Goal: Transaction & Acquisition: Purchase product/service

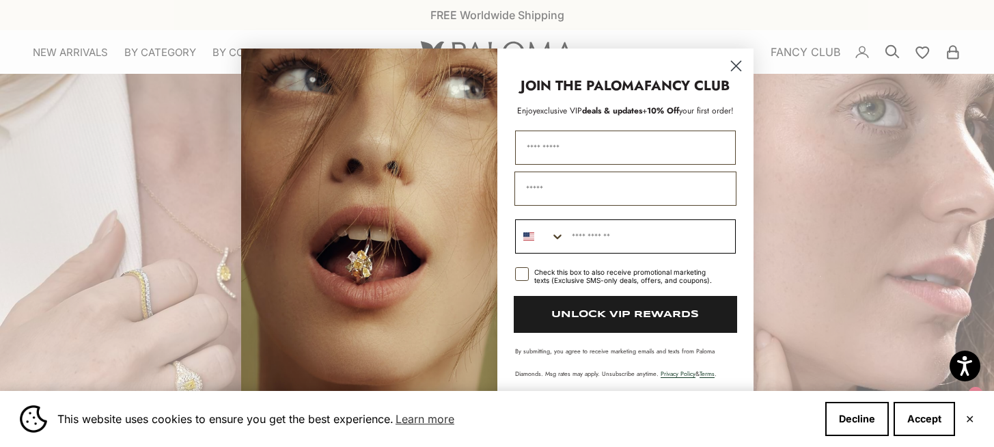
click at [558, 236] on icon "Search Countries" at bounding box center [557, 236] width 8 height 5
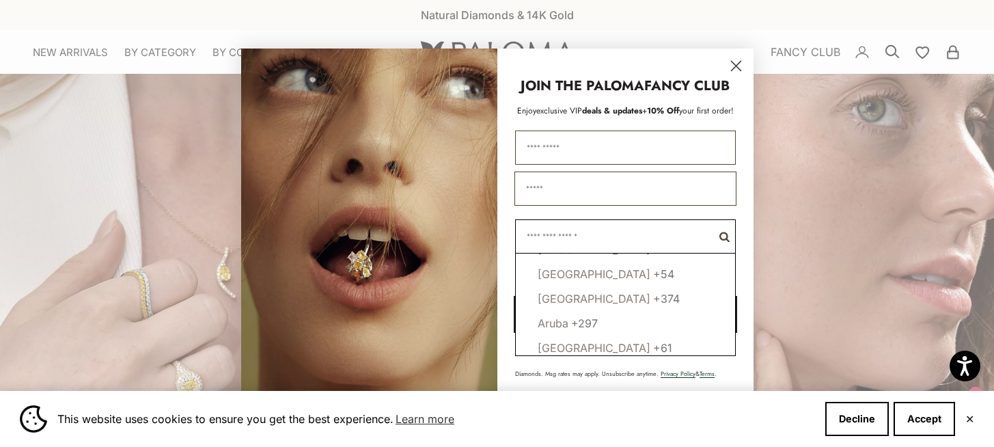
scroll to position [310, 0]
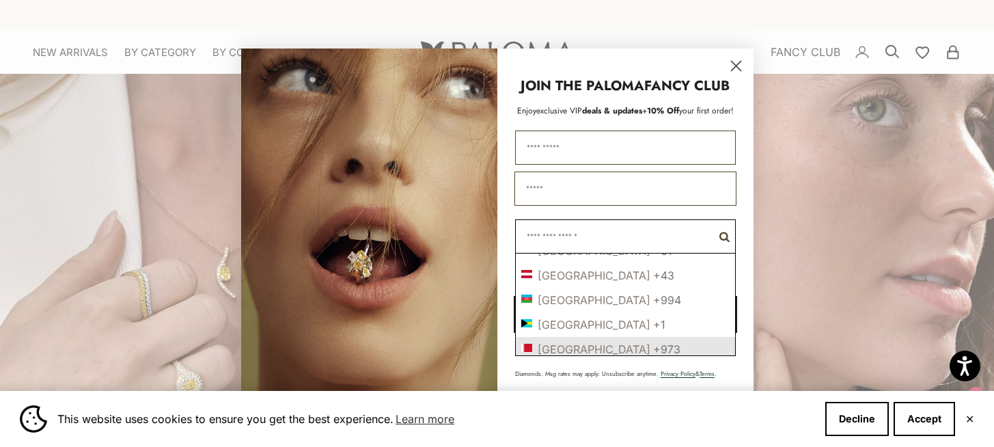
click at [738, 63] on icon "Close dialog" at bounding box center [736, 66] width 10 height 10
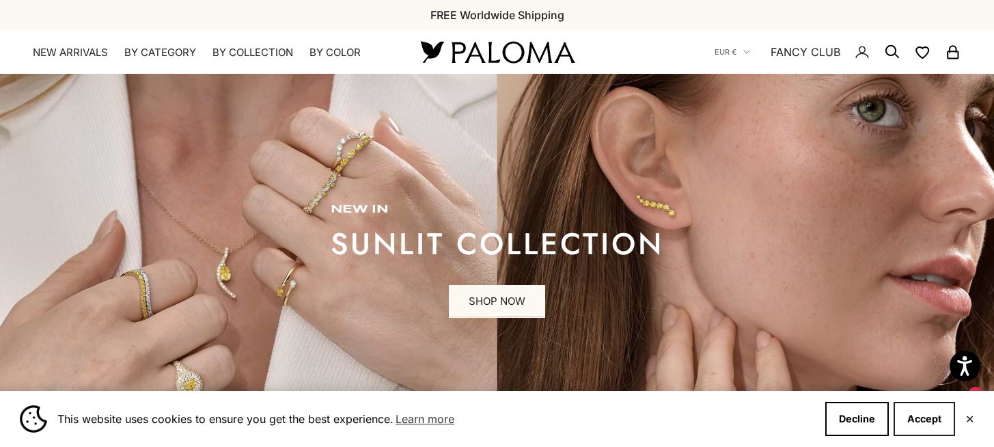
click at [916, 418] on button "Accept" at bounding box center [924, 419] width 61 height 34
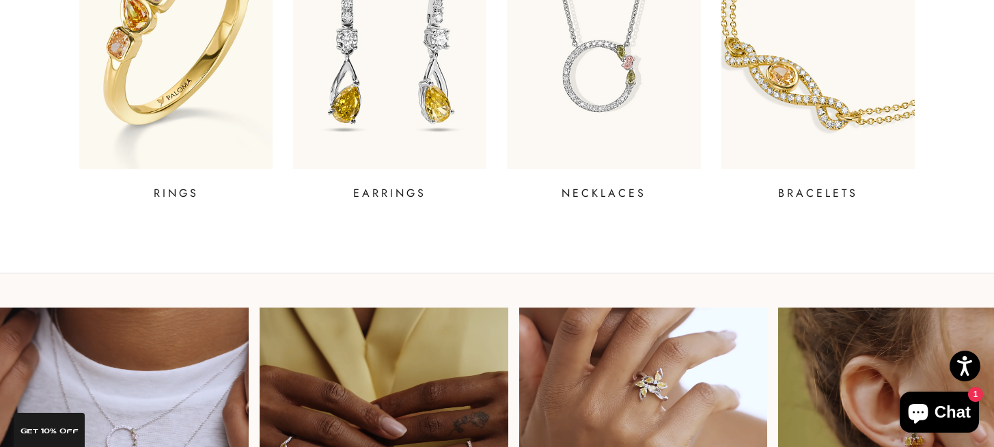
scroll to position [683, 0]
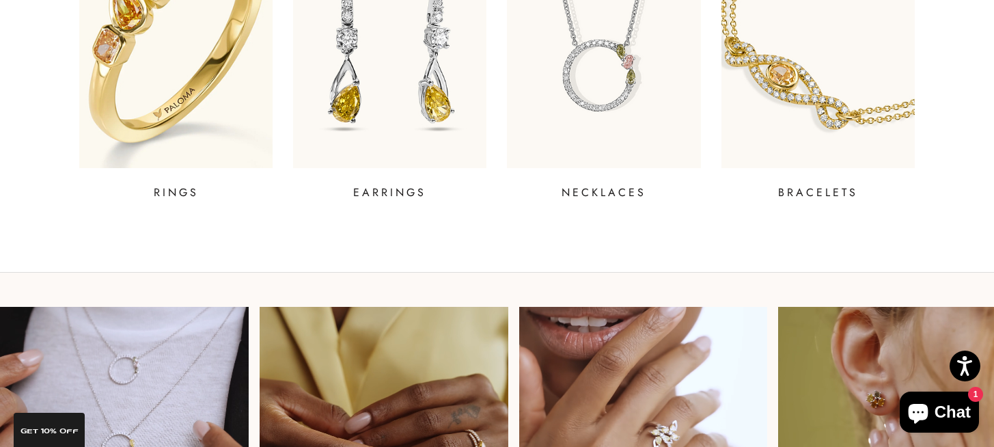
click at [161, 66] on img at bounding box center [176, 31] width 232 height 328
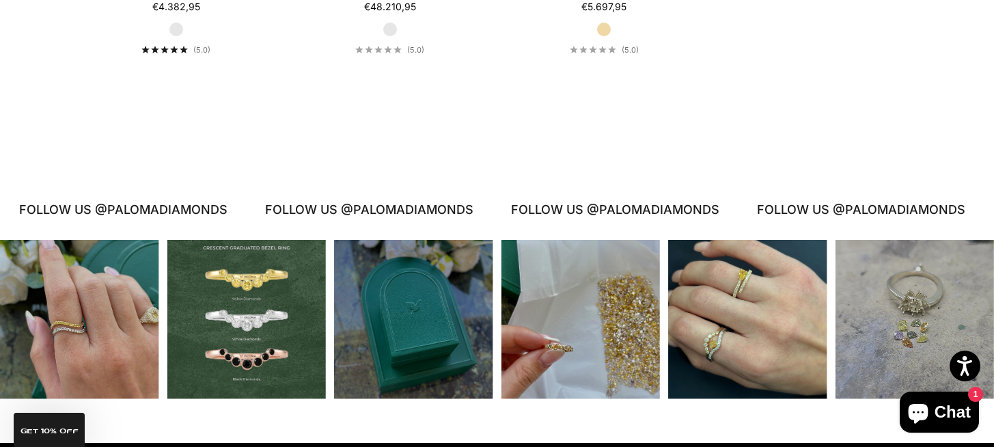
scroll to position [6368, 0]
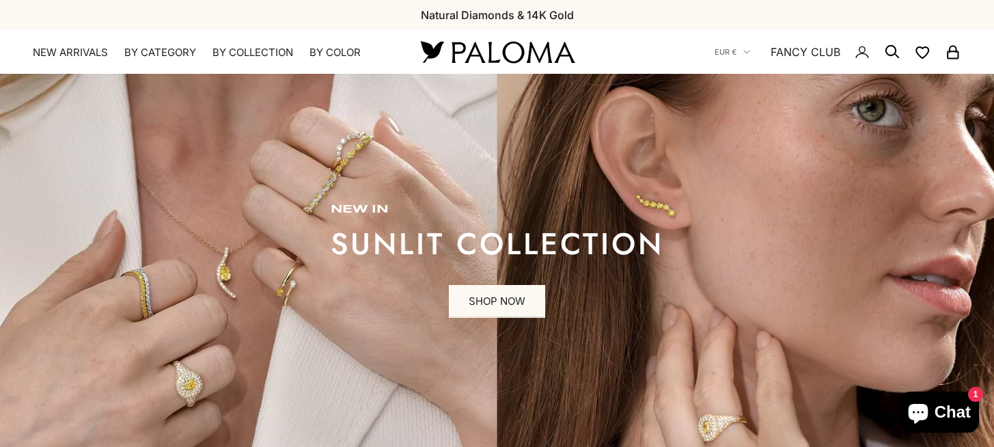
scroll to position [683, 0]
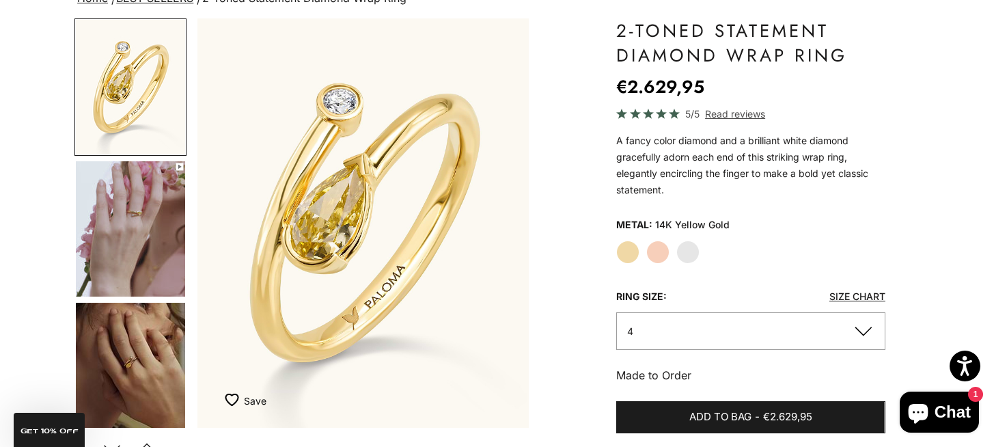
scroll to position [137, 0]
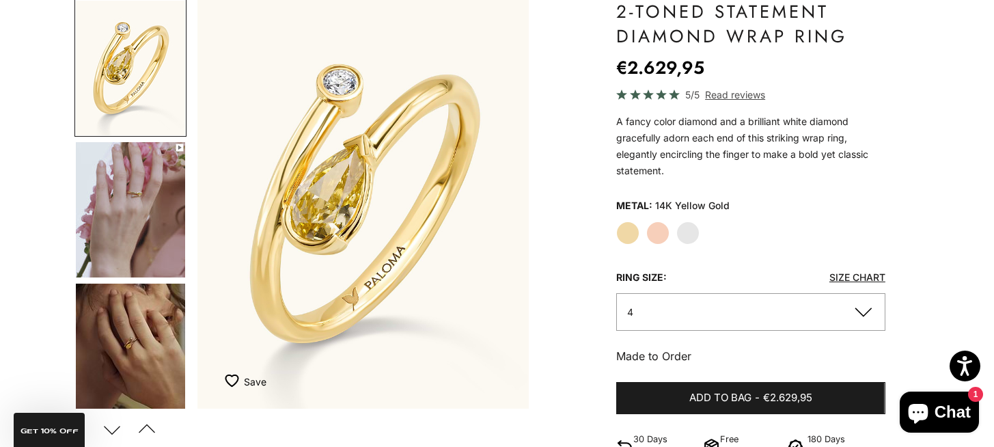
click at [118, 428] on button "Next" at bounding box center [111, 428] width 31 height 31
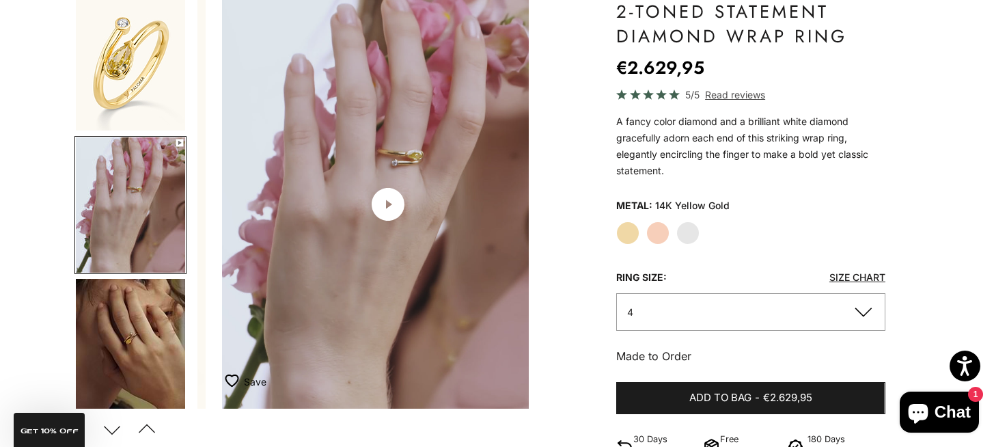
scroll to position [0, 348]
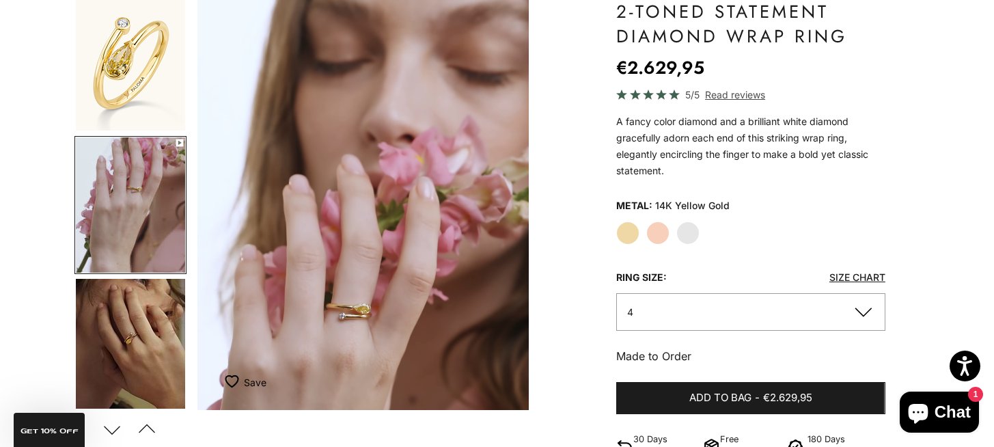
click at [657, 237] on label "Rose Gold" at bounding box center [657, 232] width 23 height 23
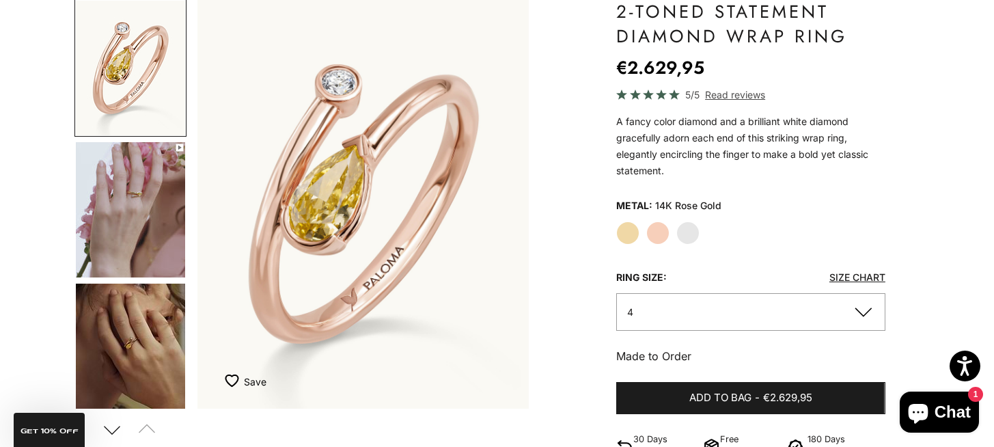
click at [692, 231] on label "White Gold" at bounding box center [687, 232] width 23 height 23
